Goal: Transaction & Acquisition: Purchase product/service

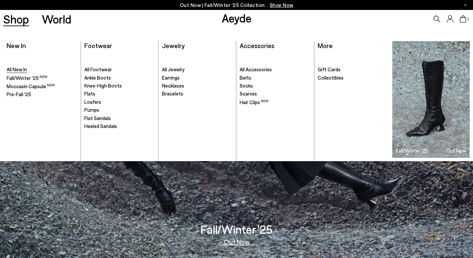
click at [19, 70] on span "All New In" at bounding box center [17, 69] width 20 height 6
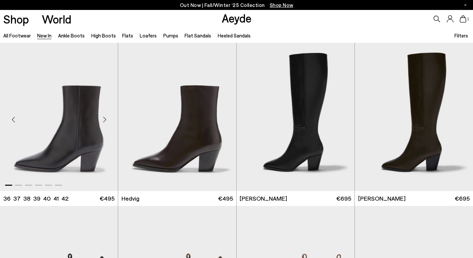
click at [77, 99] on img "1 / 6" at bounding box center [59, 117] width 118 height 148
